Goal: Complete application form

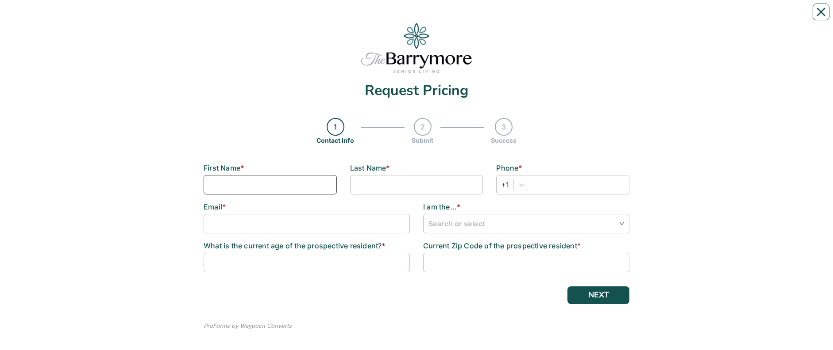
click at [228, 182] on input at bounding box center [270, 184] width 133 height 19
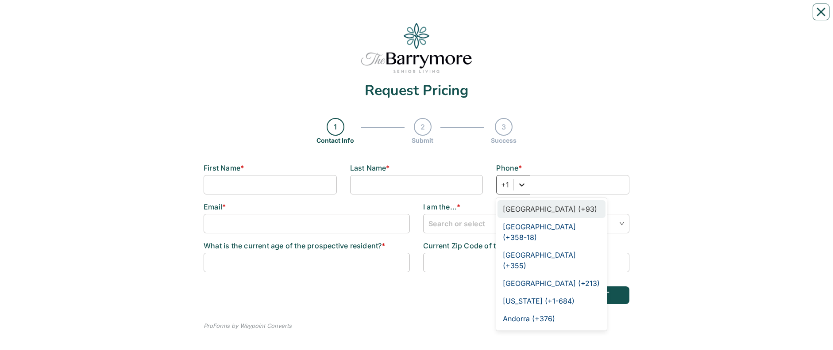
click at [521, 185] on icon at bounding box center [522, 185] width 5 height 3
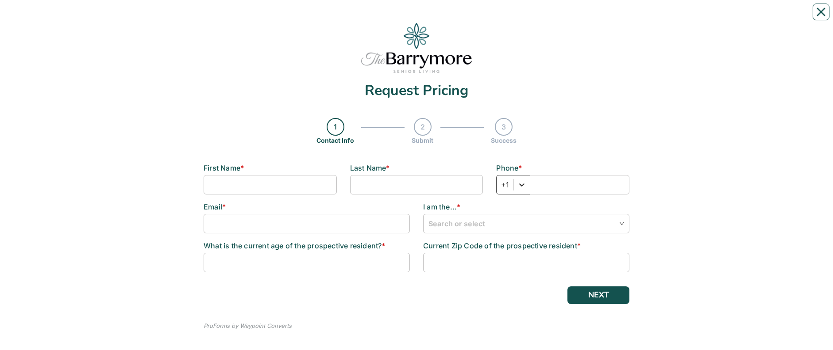
click at [521, 185] on icon at bounding box center [522, 185] width 5 height 3
click at [215, 222] on input at bounding box center [307, 223] width 206 height 19
type input "[PERSON_NAME][EMAIL_ADDRESS][DOMAIN_NAME]"
type input "[PERSON_NAME]"
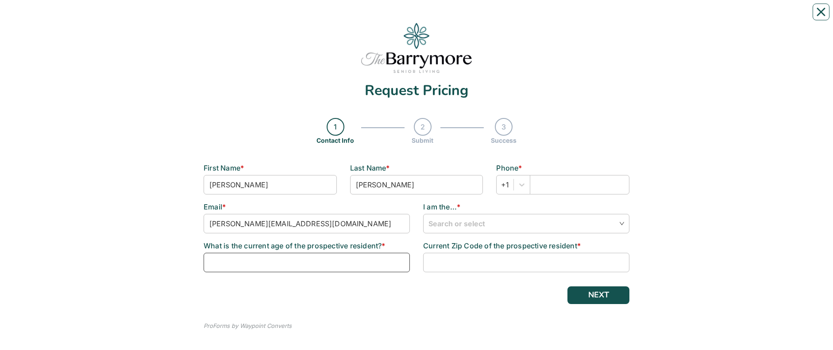
click at [390, 262] on input at bounding box center [307, 262] width 206 height 19
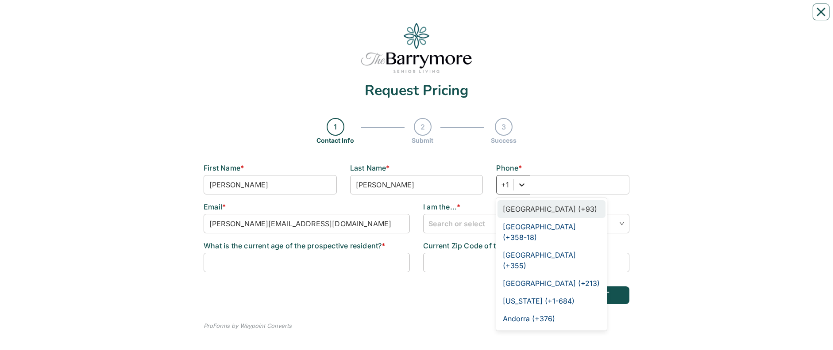
click at [520, 187] on icon at bounding box center [521, 185] width 9 height 9
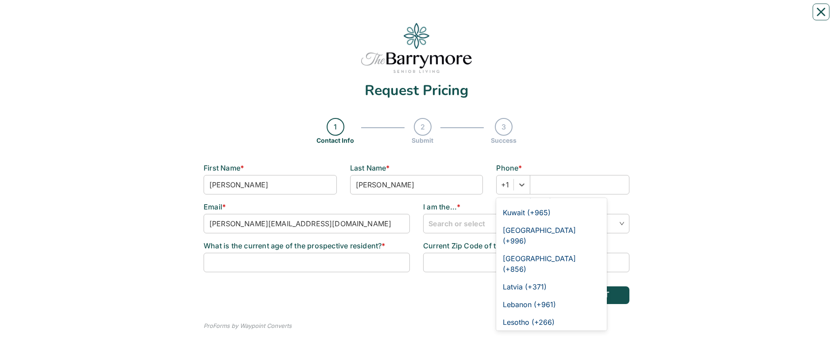
scroll to position [2443, 0]
click at [795, 223] on div "Request Pricing 1 Contact Info 2 Submit 3 Success Contact Info Step 1 \ 3 First…" at bounding box center [417, 180] width 820 height 343
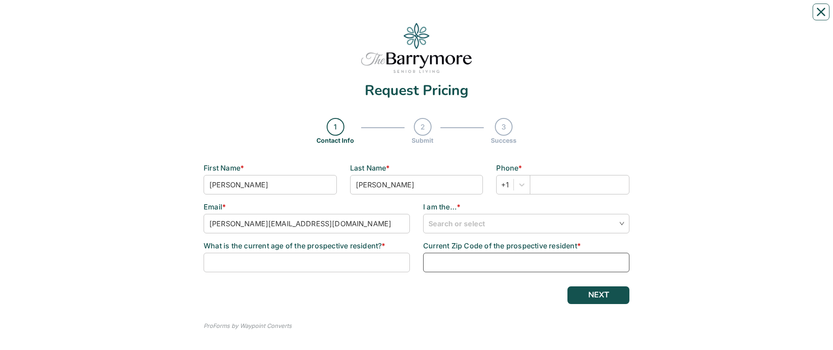
click at [443, 264] on input at bounding box center [526, 262] width 206 height 19
type input "64151"
click at [598, 293] on button "NEXT" at bounding box center [598, 296] width 62 height 18
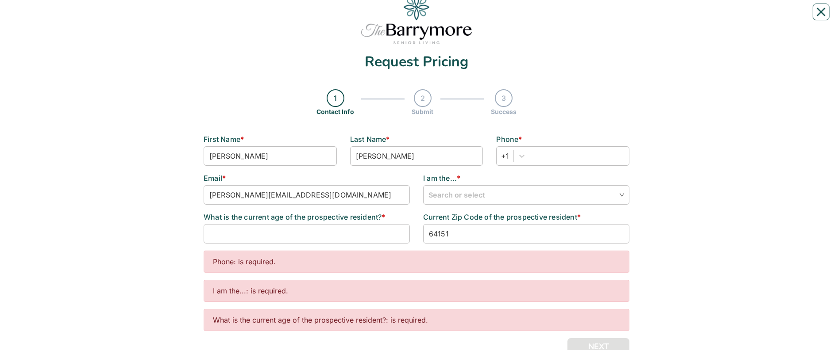
scroll to position [44, 0]
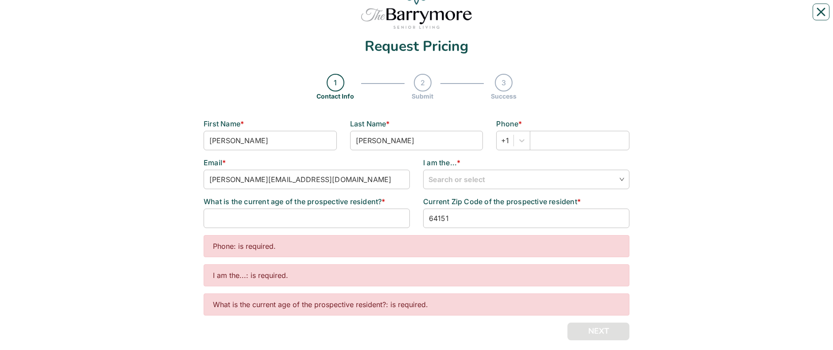
click at [320, 246] on div "Phone: is required." at bounding box center [417, 246] width 426 height 22
click at [284, 246] on div "Phone: is required." at bounding box center [417, 246] width 426 height 22
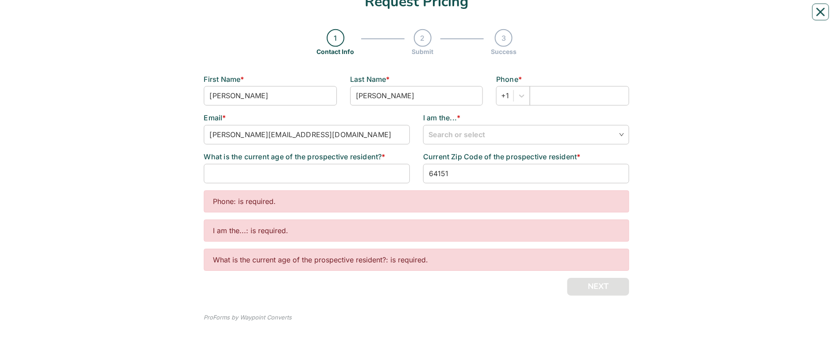
scroll to position [90, 0]
click at [787, 246] on div "Request Pricing 1 Contact Info 2 Submit 3 Success Contact Info Step 1 \ 3 First…" at bounding box center [417, 130] width 820 height 423
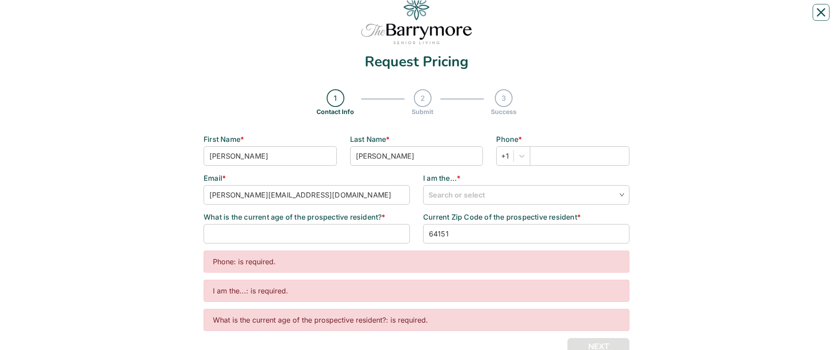
scroll to position [0, 0]
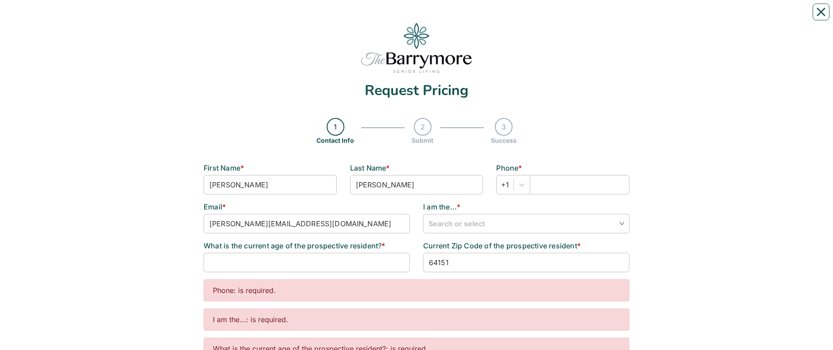
click at [333, 127] on div "1" at bounding box center [336, 127] width 18 height 18
